Goal: Book appointment/travel/reservation

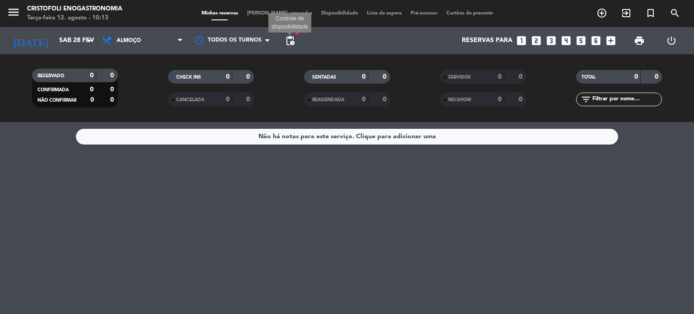
click at [288, 39] on span "pending_actions" at bounding box center [290, 40] width 11 height 11
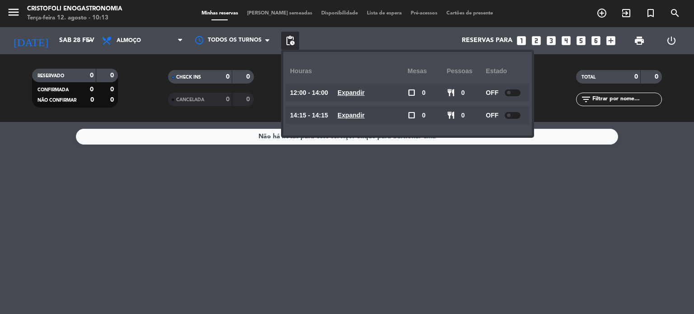
click at [515, 92] on div at bounding box center [513, 93] width 16 height 7
drag, startPoint x: 513, startPoint y: 92, endPoint x: 513, endPoint y: 101, distance: 8.6
click at [512, 92] on div at bounding box center [510, 93] width 16 height 7
click at [505, 207] on div "Não há notas para este serviço. Clique para adicionar uma" at bounding box center [347, 218] width 694 height 192
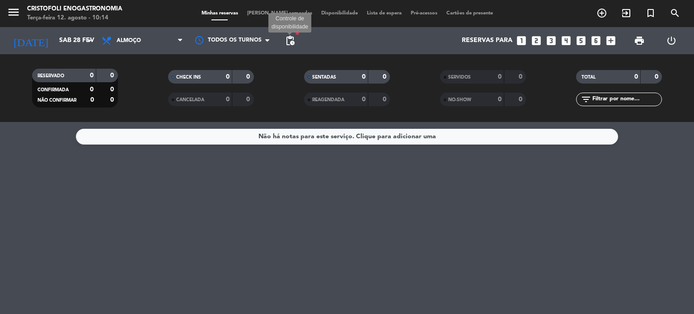
click at [291, 39] on span "pending_actions" at bounding box center [290, 40] width 11 height 11
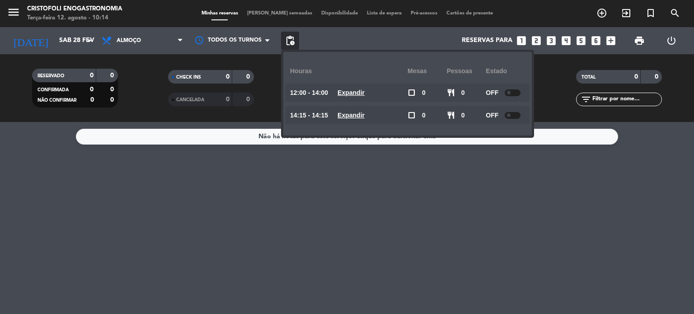
click at [316, 233] on div "Não há notas para este serviço. Clique para adicionar uma" at bounding box center [347, 218] width 694 height 192
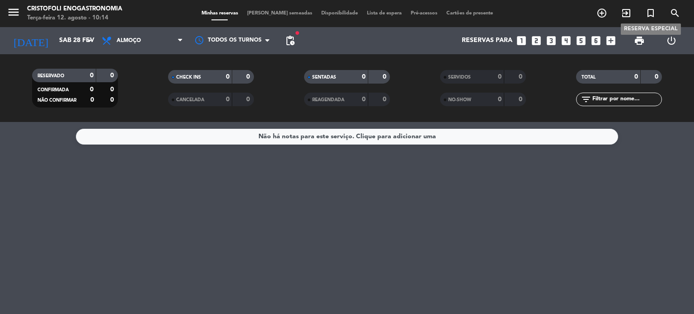
click at [654, 11] on icon "turned_in_not" at bounding box center [651, 13] width 11 height 11
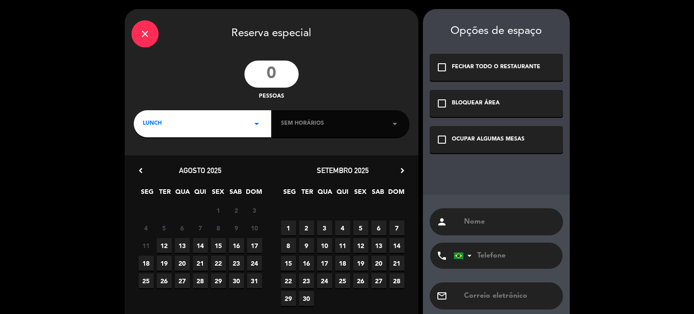
click at [346, 133] on div "Sem horários arrow_drop_down" at bounding box center [340, 123] width 137 height 27
click at [275, 128] on div "Sem horários arrow_drop_down" at bounding box center [340, 123] width 137 height 27
click at [250, 129] on div "LUNCH arrow_drop_down" at bounding box center [202, 123] width 137 height 27
click at [445, 68] on icon "check_box_outline_blank" at bounding box center [442, 67] width 11 height 11
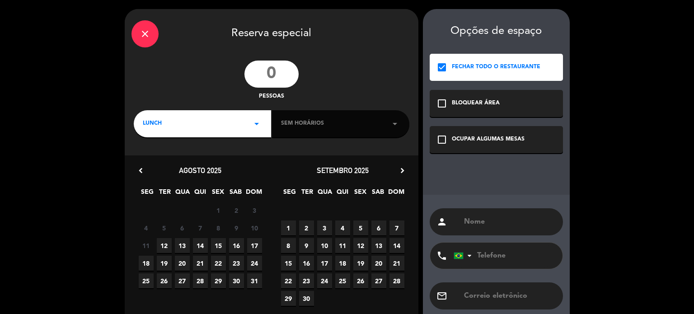
click at [254, 132] on div "LUNCH arrow_drop_down" at bounding box center [202, 123] width 137 height 27
click at [204, 162] on div "Jantar" at bounding box center [202, 161] width 119 height 9
click at [349, 121] on div "Sem horários arrow_drop_down" at bounding box center [340, 123] width 137 height 27
click at [273, 76] on input "number" at bounding box center [272, 74] width 54 height 27
click at [143, 33] on icon "close" at bounding box center [145, 33] width 11 height 11
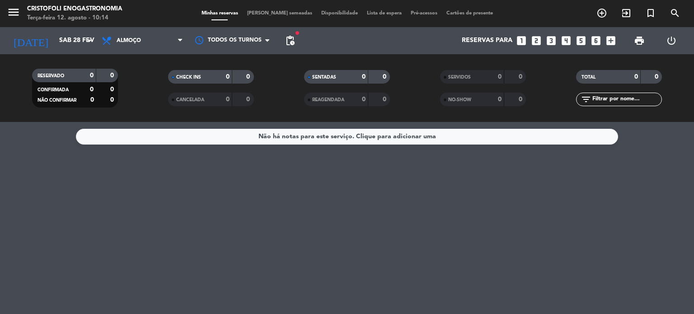
click at [294, 42] on span "pending_actions" at bounding box center [290, 40] width 11 height 11
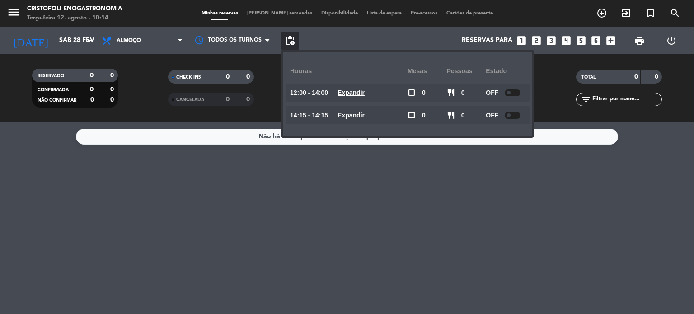
click at [510, 92] on span at bounding box center [509, 93] width 4 height 4
click at [515, 114] on div at bounding box center [513, 115] width 16 height 7
click at [476, 189] on div "Não há notas para este serviço. Clique para adicionar uma" at bounding box center [347, 218] width 694 height 192
